Goal: Check status: Check status

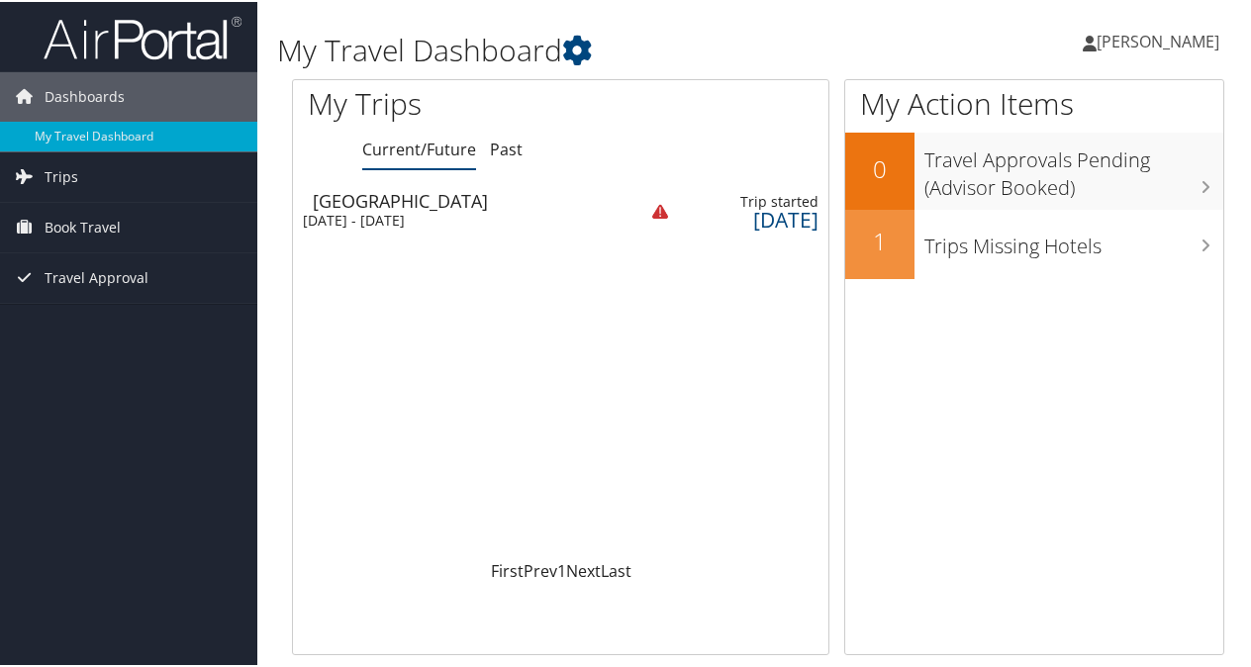
click at [387, 210] on div "[DATE] - [DATE]" at bounding box center [455, 219] width 304 height 18
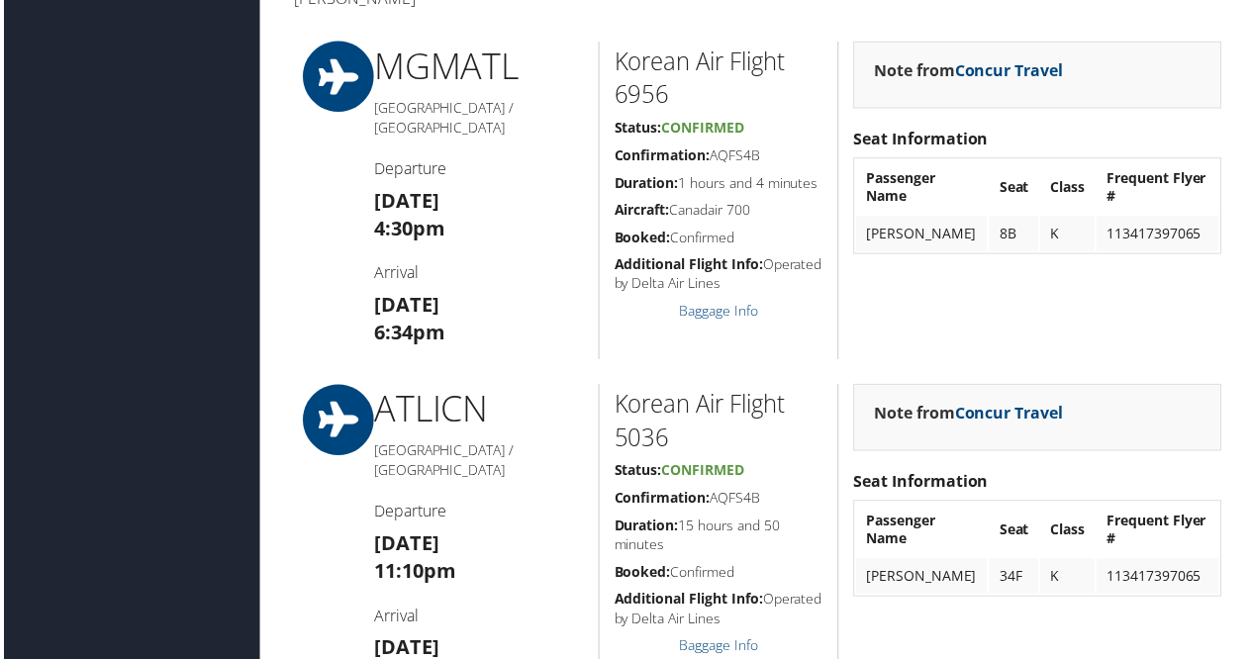
scroll to position [693, 0]
click at [736, 147] on h5 "Confirmation: AQFS4B" at bounding box center [718, 156] width 210 height 20
click at [738, 148] on h5 "Confirmation: AQFS4B" at bounding box center [718, 156] width 210 height 20
copy h5 "AQFS4B"
drag, startPoint x: 682, startPoint y: 98, endPoint x: 604, endPoint y: 99, distance: 78.2
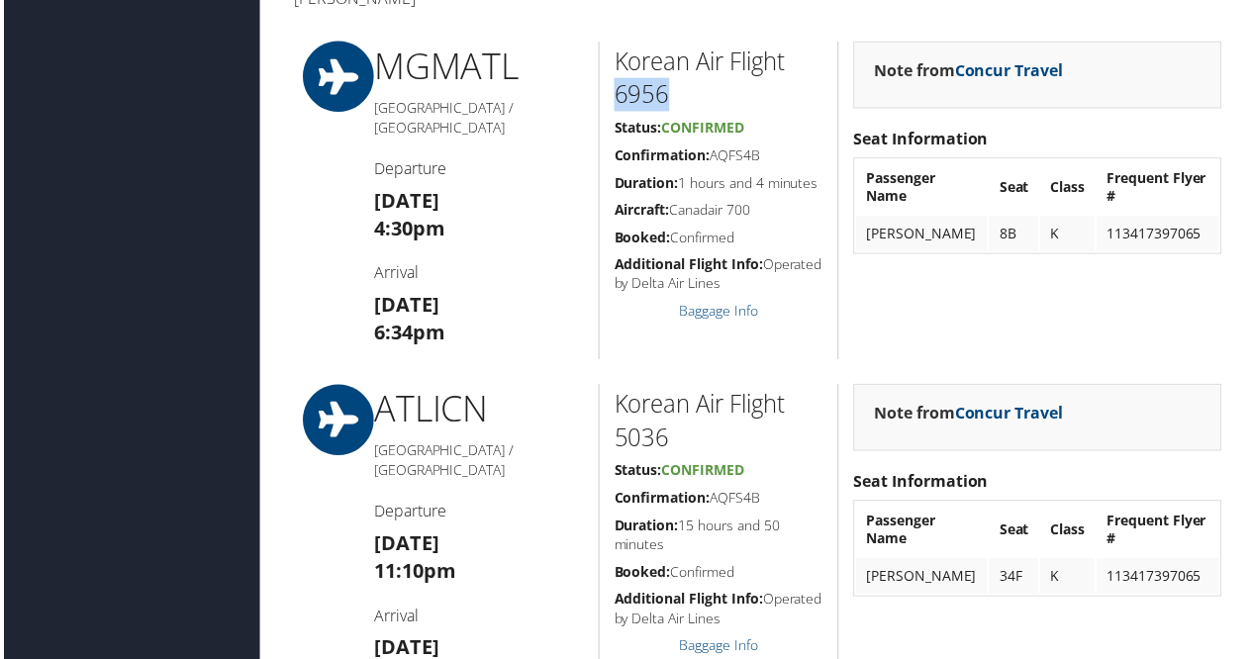
click at [604, 99] on div "Korean Air Flight 6956 Status: Confirmed Confirmation: AQFS4B Duration: 1 hours…" at bounding box center [718, 202] width 240 height 320
copy h2 "6956"
